Goal: Task Accomplishment & Management: Manage account settings

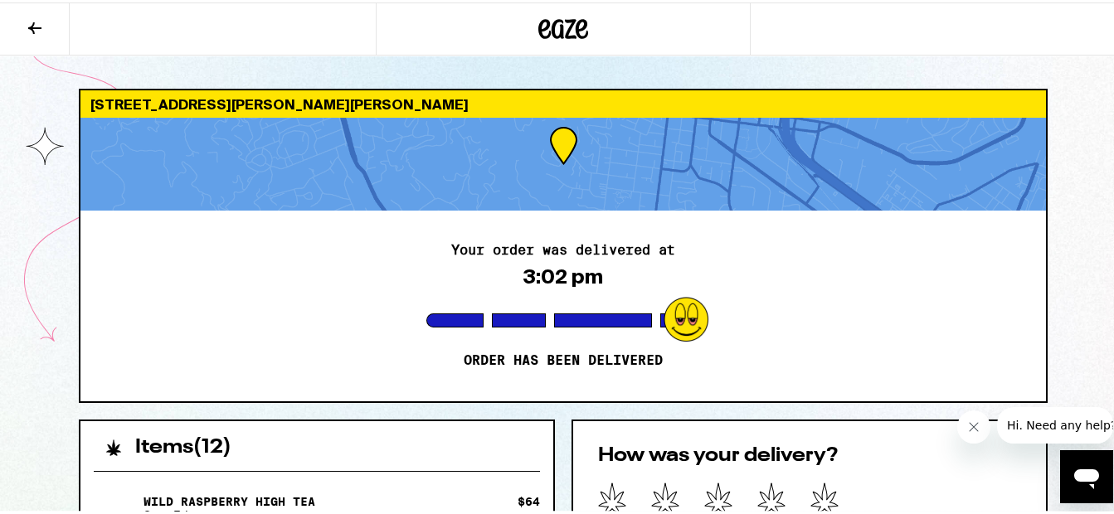
click at [30, 25] on icon at bounding box center [34, 26] width 13 height 12
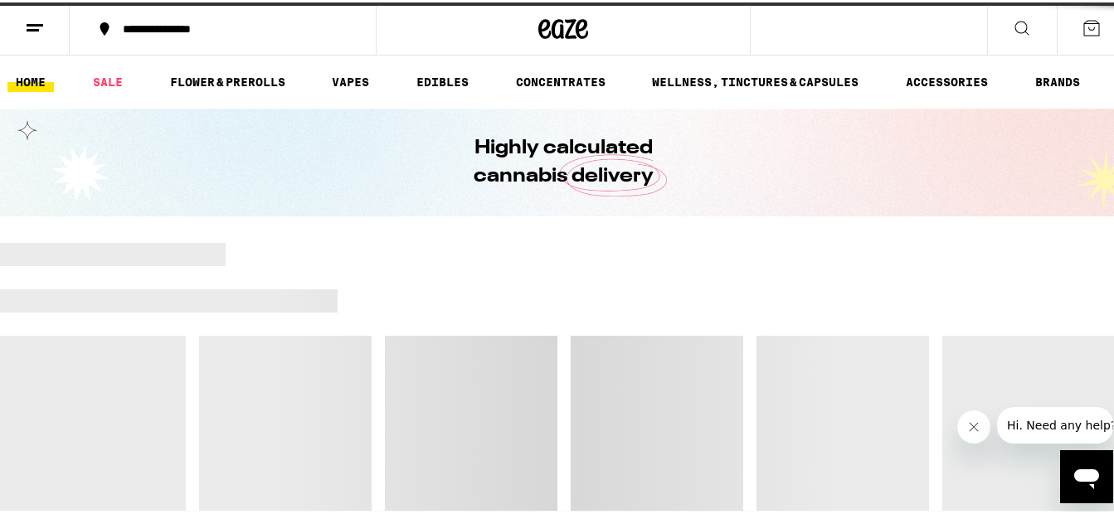
click at [33, 22] on line at bounding box center [35, 22] width 17 height 0
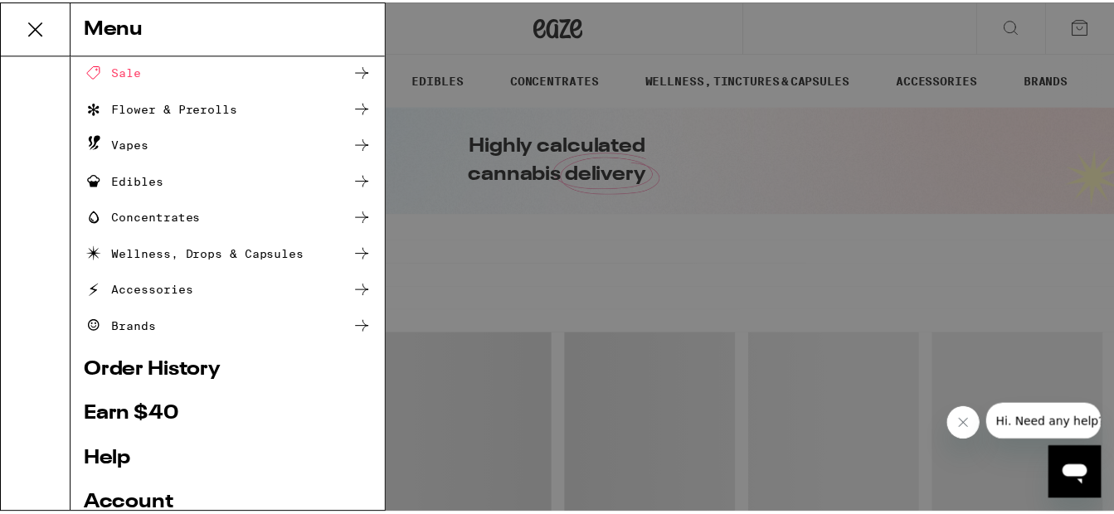
scroll to position [248, 0]
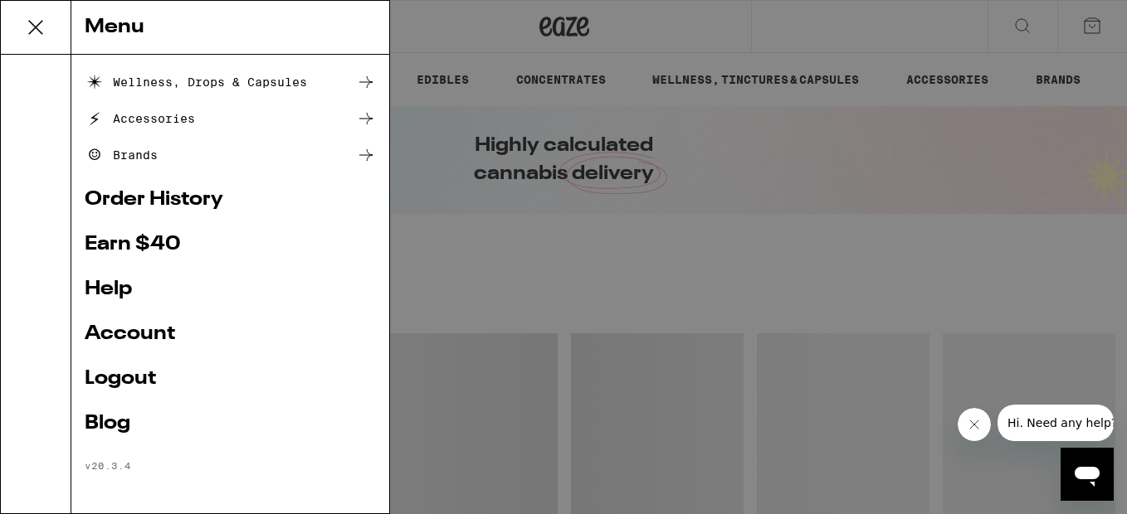
click at [116, 380] on link "Logout" at bounding box center [230, 379] width 291 height 20
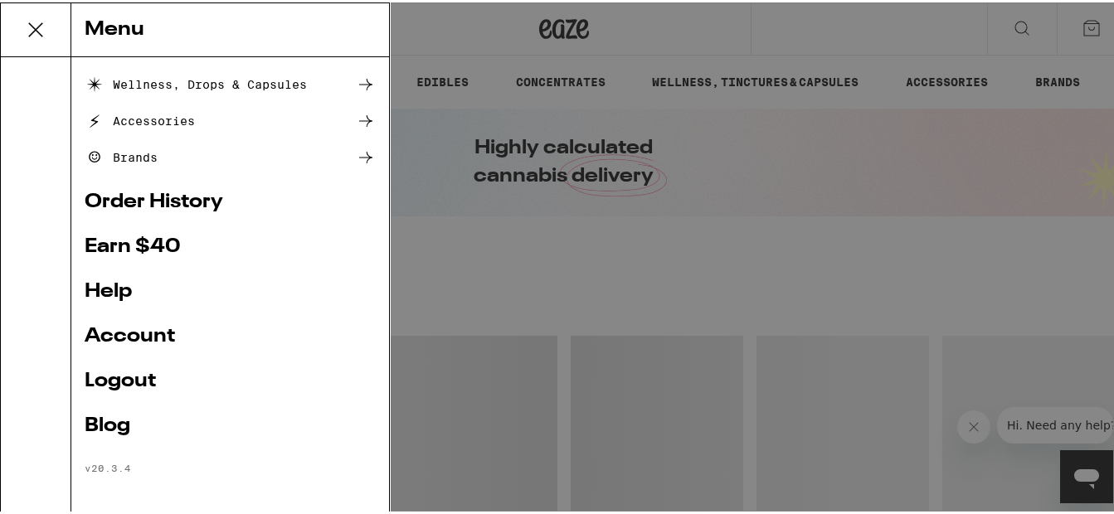
scroll to position [137, 0]
